Goal: Information Seeking & Learning: Learn about a topic

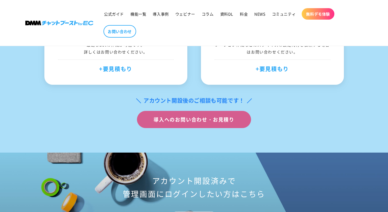
scroll to position [2035, 0]
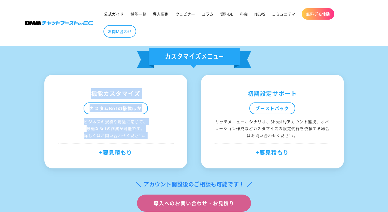
drag, startPoint x: 87, startPoint y: 103, endPoint x: 154, endPoint y: 147, distance: 79.7
click at [154, 147] on div "機能カスタマイズ カスタムBotの搭載ほか ビジネスの規模や用途に応じて、 最適なBotの作成が可能です。 詳しくはお問い合わせください。 +要見積もり" at bounding box center [115, 122] width 143 height 94
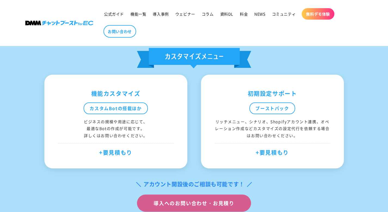
click at [135, 148] on div "機能カスタマイズ カスタムBotの搭載ほか ビジネスの規模や用途に応じて、 最適なBotの作成が可能です。 詳しくはお問い合わせください。 +要見積もり" at bounding box center [115, 122] width 143 height 94
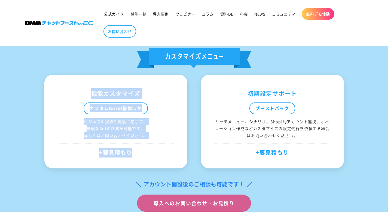
drag, startPoint x: 133, startPoint y: 164, endPoint x: 77, endPoint y: 103, distance: 82.7
click at [77, 103] on div "機能カスタマイズ カスタムBotの搭載ほか ビジネスの規模や用途に応じて、 最適なBotの作成が可能です。 詳しくはお問い合わせください。 +要見積もり" at bounding box center [115, 122] width 143 height 94
click at [77, 99] on div "機能カスタマイズ" at bounding box center [116, 93] width 116 height 10
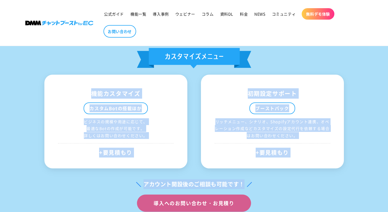
drag, startPoint x: 77, startPoint y: 103, endPoint x: 268, endPoint y: 181, distance: 206.2
click at [271, 187] on div "月額 ＄249 + 有効友だち数での従量課金 ※ブロックされたアカウントはカウント対象外 メッセージ送信数 無制限 ※別途、LINE公式アカウントのプランによ…" at bounding box center [194, 19] width 300 height 386
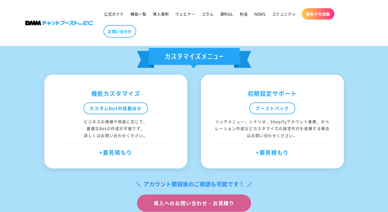
click at [267, 178] on div "月額 ＄249 + 有効友だち数での従量課金 ※ブロックされたアカウントはカウント対象外 メッセージ送信数 無制限 ※別途、LINE公式アカウントのプランによ…" at bounding box center [194, 19] width 300 height 386
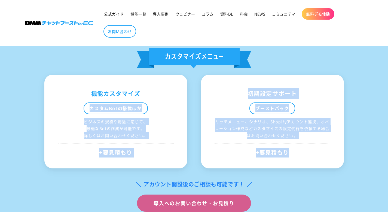
drag, startPoint x: 290, startPoint y: 166, endPoint x: 89, endPoint y: 111, distance: 208.3
click at [89, 111] on div "機能カスタマイズ カスタムBotの搭載ほか ビジネスの規模や用途に応じて、 最適なBotの作成が可能です。 詳しくはお問い合わせください。 +要見積もり 初期…" at bounding box center [194, 122] width 300 height 94
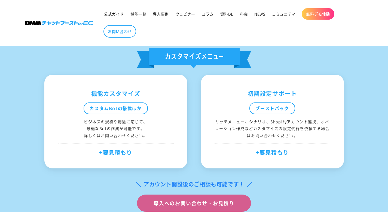
click at [88, 99] on div "機能カスタマイズ" at bounding box center [116, 93] width 116 height 10
